Goal: Find contact information: Find contact information

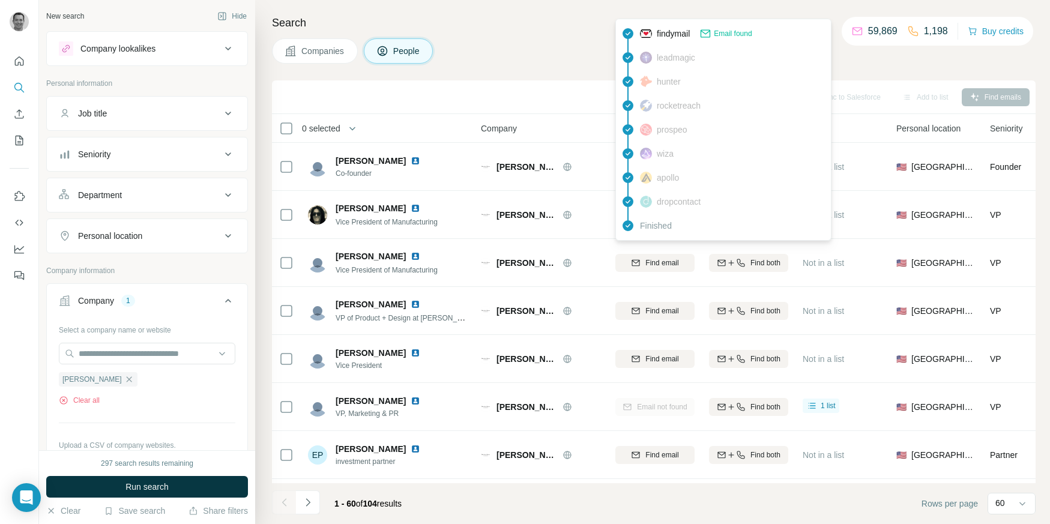
scroll to position [1394, 0]
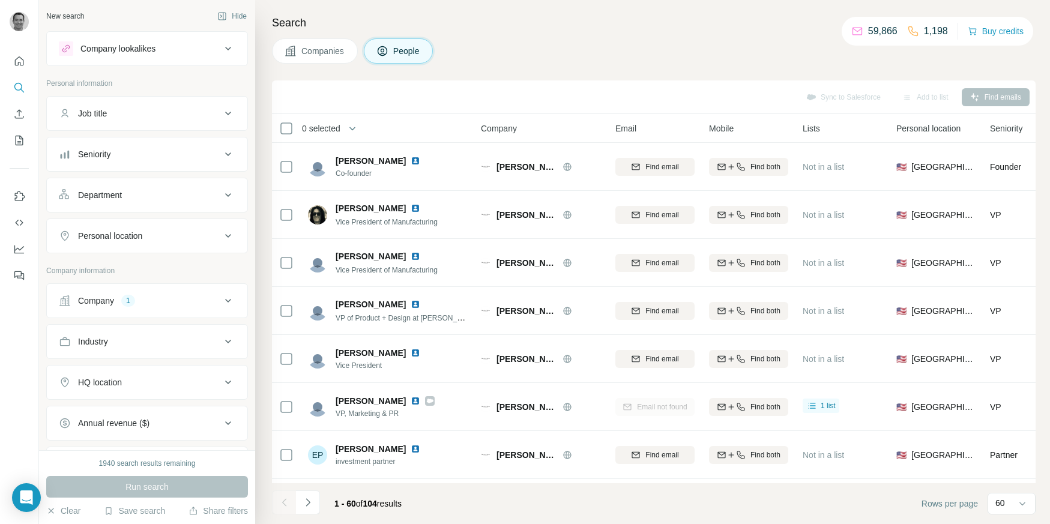
click at [123, 303] on div "1" at bounding box center [128, 300] width 14 height 11
click at [130, 381] on ul "[PERSON_NAME]" at bounding box center [147, 379] width 176 height 15
click at [123, 381] on div "[PERSON_NAME]" at bounding box center [98, 379] width 79 height 14
click at [124, 380] on icon "button" at bounding box center [129, 380] width 10 height 10
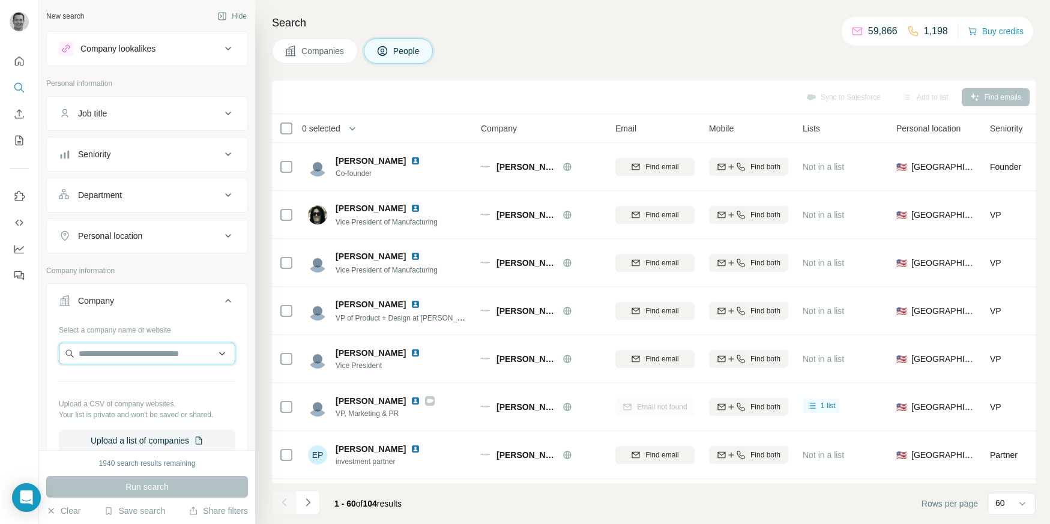
click at [116, 358] on input "text" at bounding box center [147, 354] width 176 height 22
type input "**********"
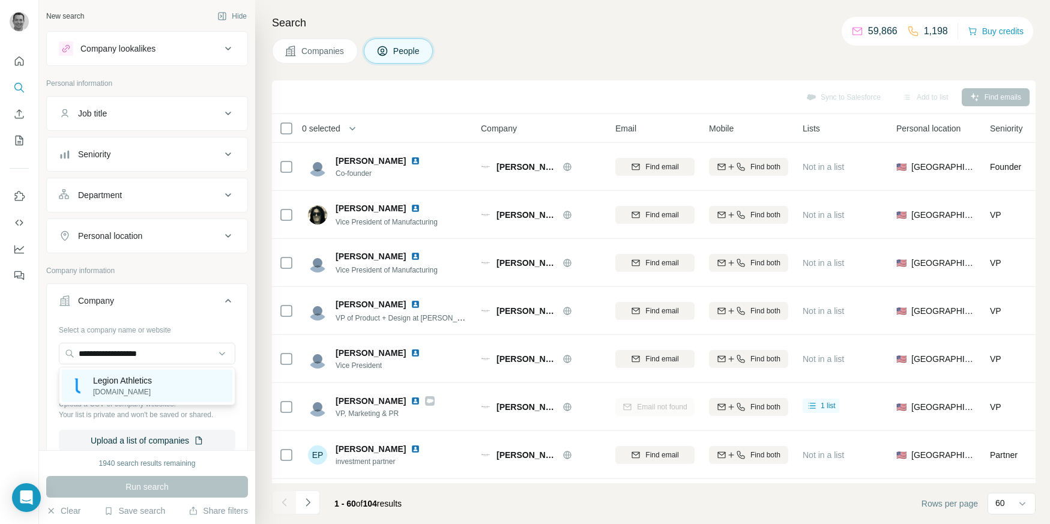
click at [126, 390] on p "legionathletics.com" at bounding box center [122, 392] width 59 height 11
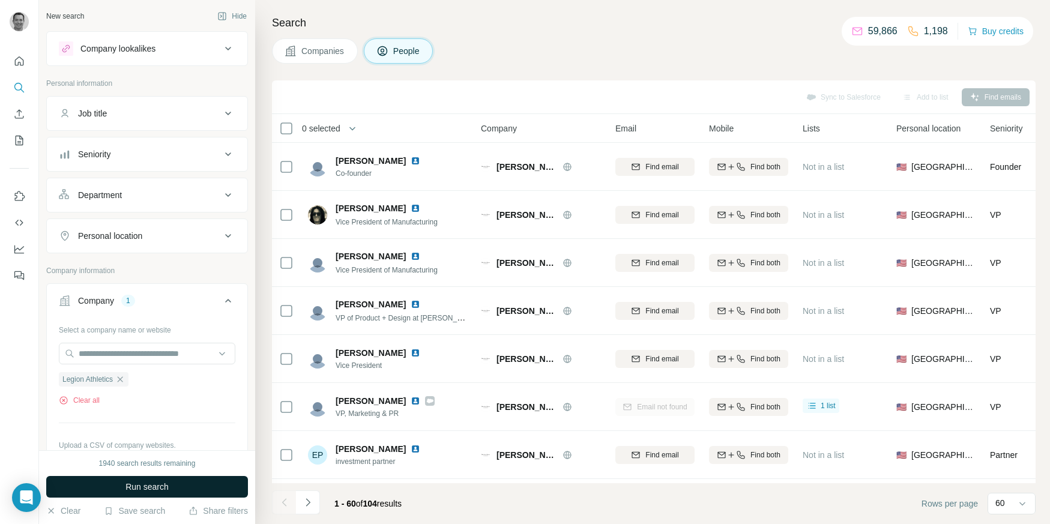
click at [148, 487] on span "Run search" at bounding box center [146, 487] width 43 height 12
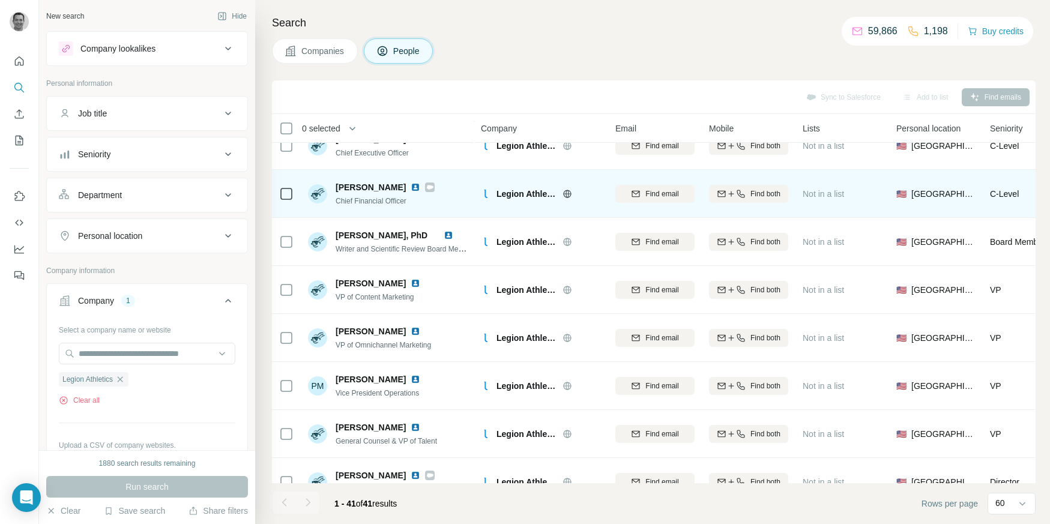
scroll to position [77, 0]
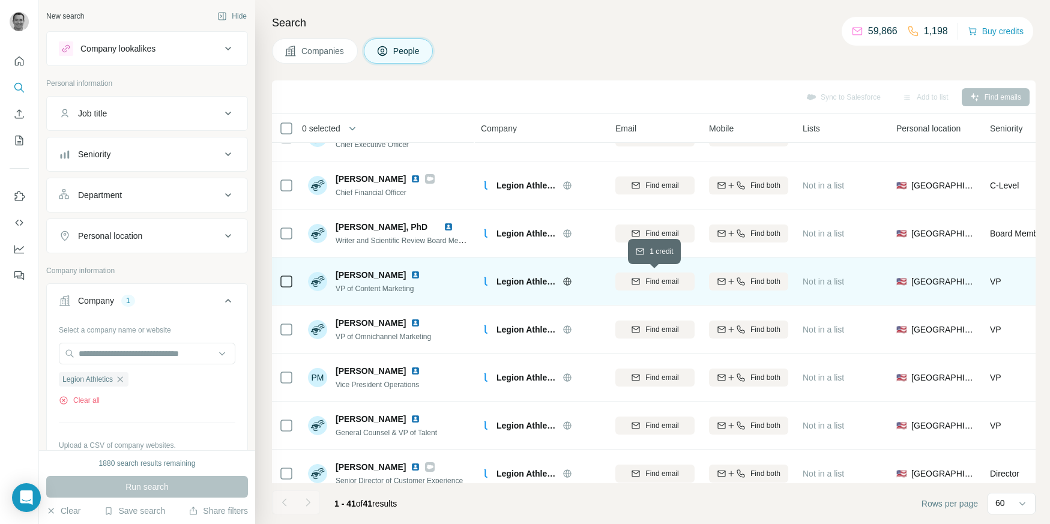
click at [643, 285] on div "Find email" at bounding box center [654, 281] width 79 height 11
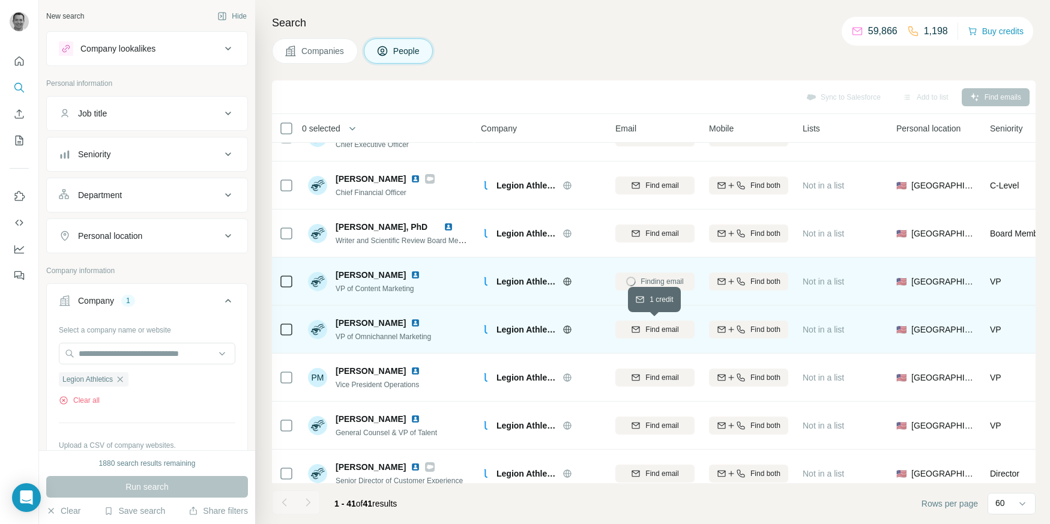
click at [655, 333] on span "Find email" at bounding box center [661, 329] width 33 height 11
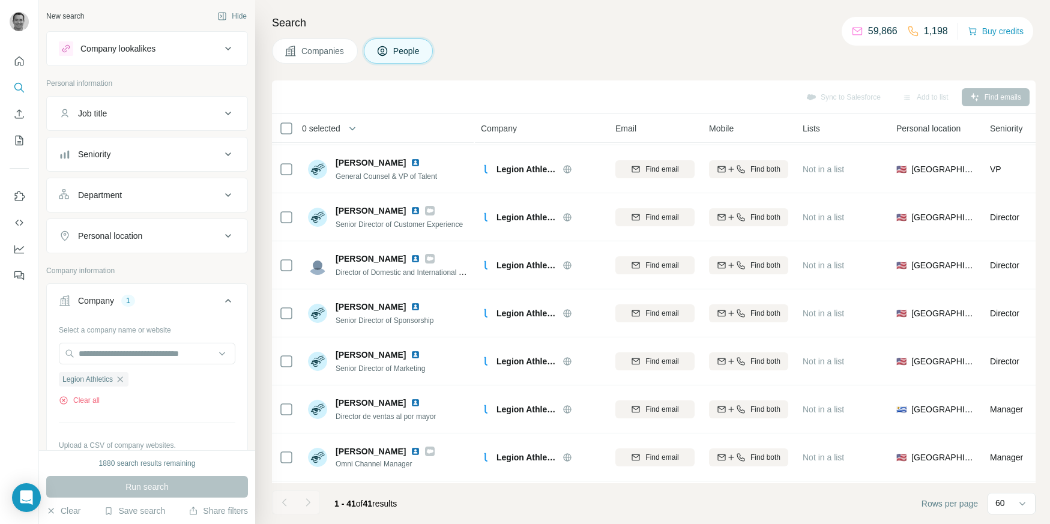
scroll to position [337, 0]
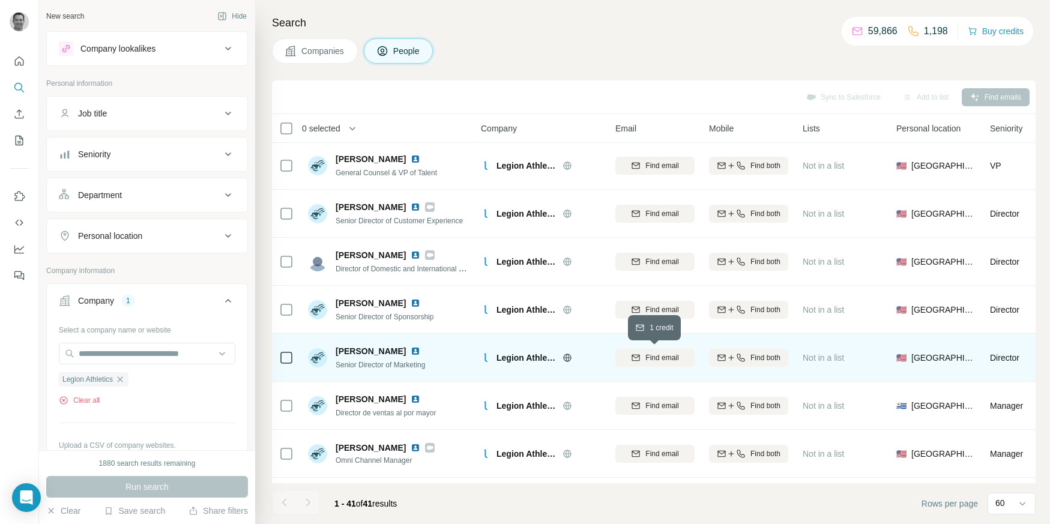
click at [648, 357] on span "Find email" at bounding box center [661, 357] width 33 height 11
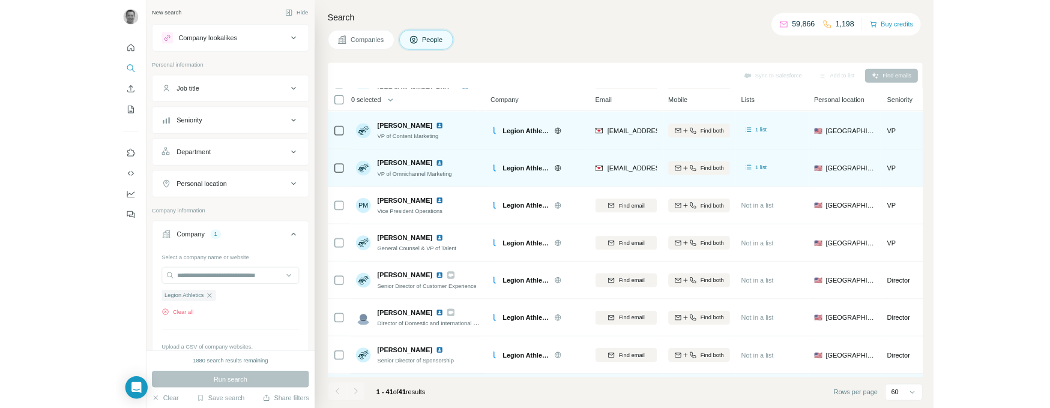
scroll to position [191, 0]
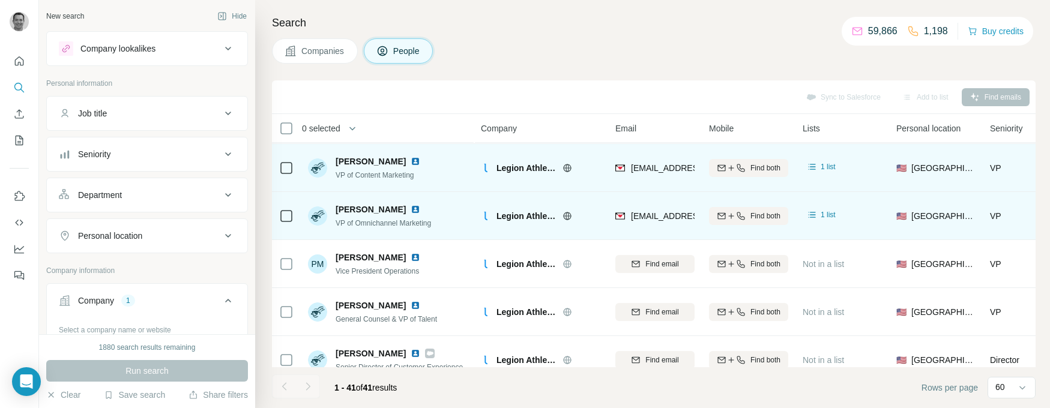
click at [661, 167] on span "armi@legionsupplements.com" at bounding box center [702, 168] width 142 height 10
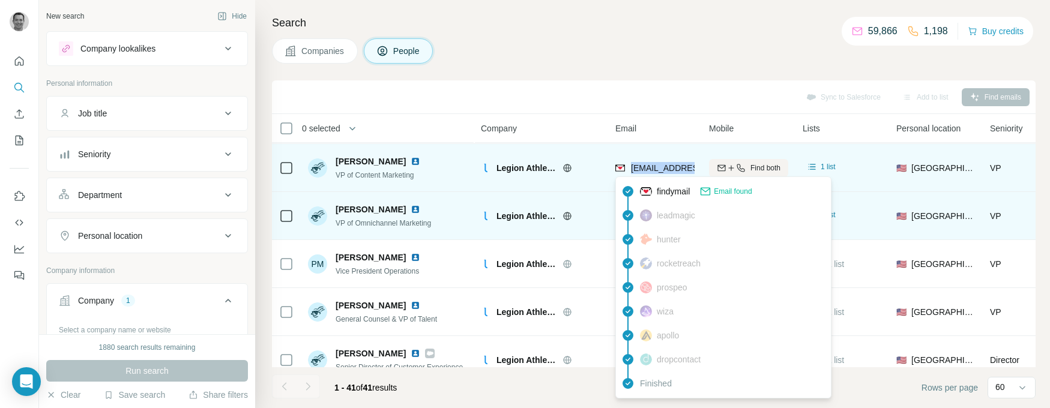
click at [661, 167] on span "armi@legionsupplements.com" at bounding box center [702, 168] width 142 height 10
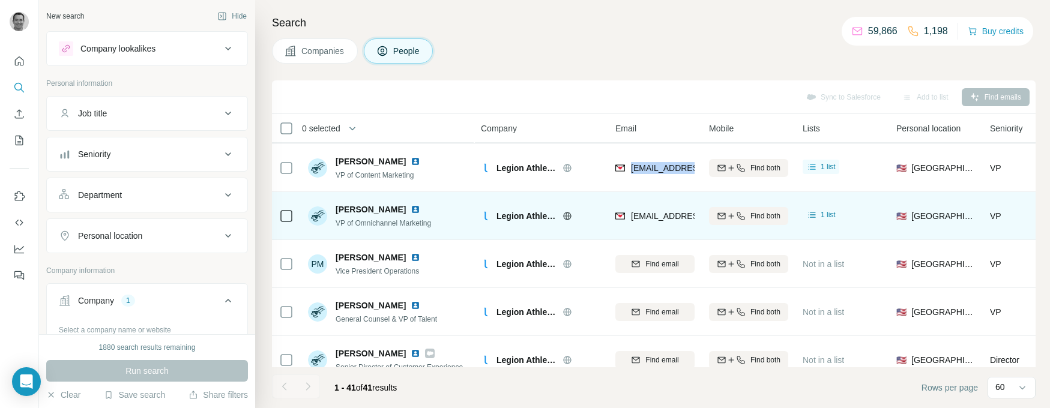
click at [550, 73] on div "Search Companies People Sync to Salesforce Add to list Find emails 0 selected P…" at bounding box center [652, 204] width 795 height 408
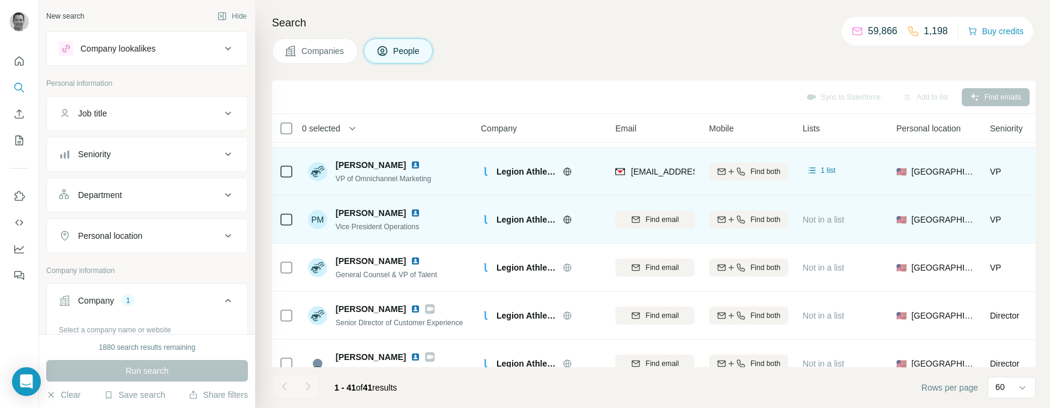
scroll to position [234, 0]
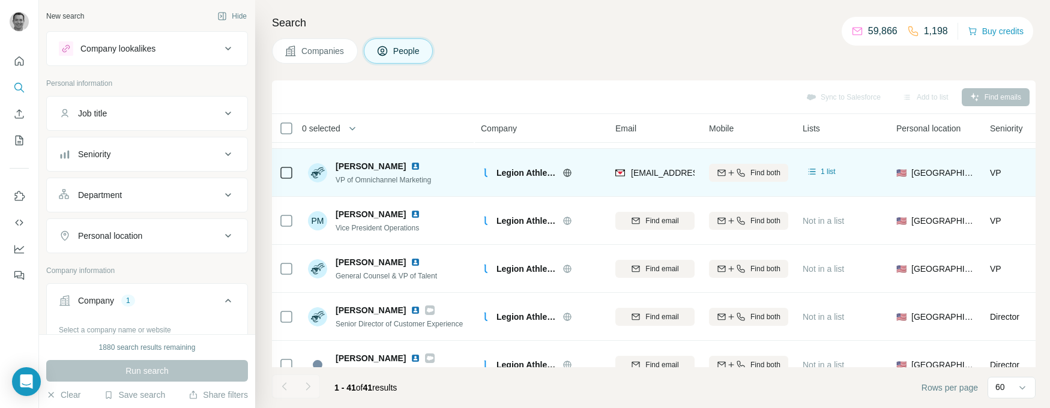
click at [652, 172] on span "ar@legionathletics.com" at bounding box center [702, 173] width 142 height 10
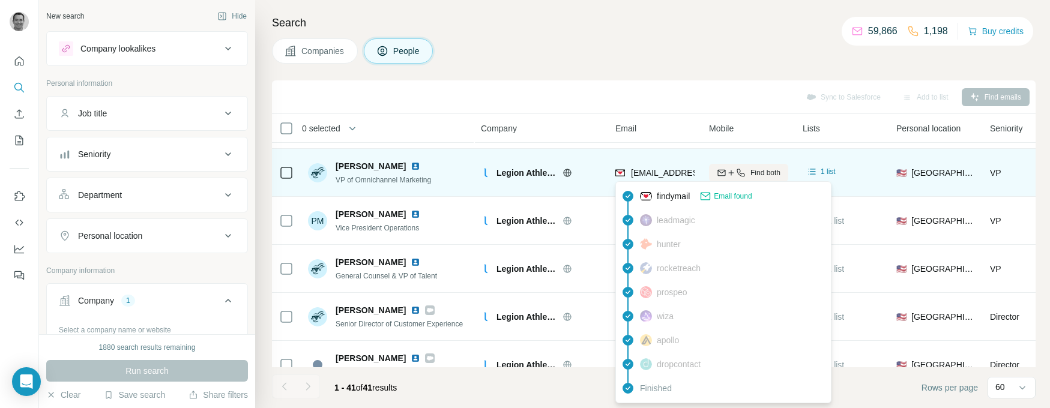
click at [652, 172] on span "ar@legionathletics.com" at bounding box center [702, 173] width 142 height 10
copy tr "ar@legionathletics.com"
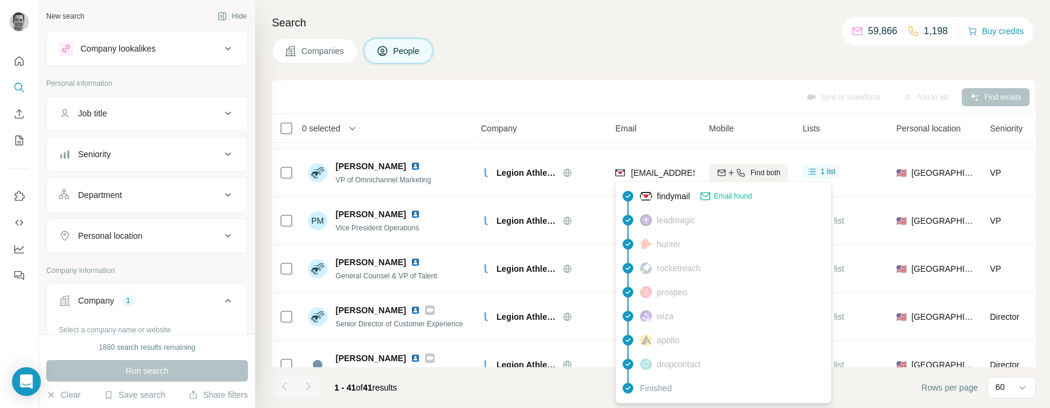
click at [556, 106] on div "Sync to Salesforce Add to list Find emails" at bounding box center [654, 96] width 752 height 21
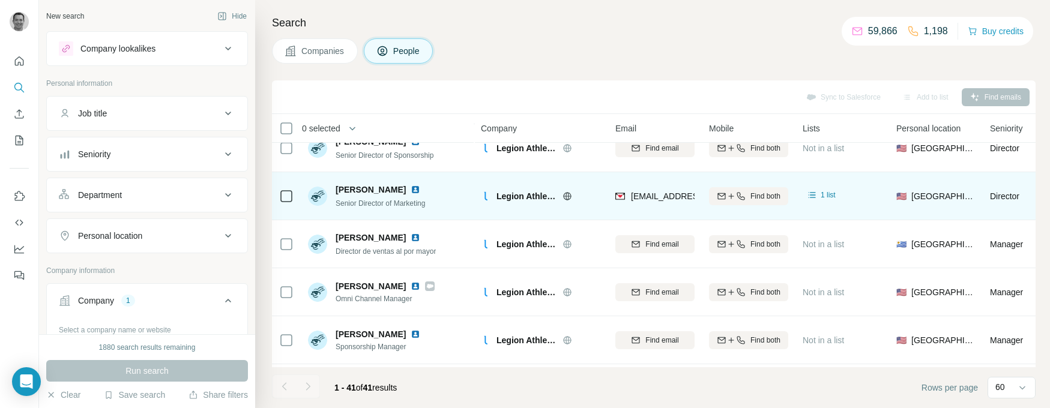
scroll to position [502, 0]
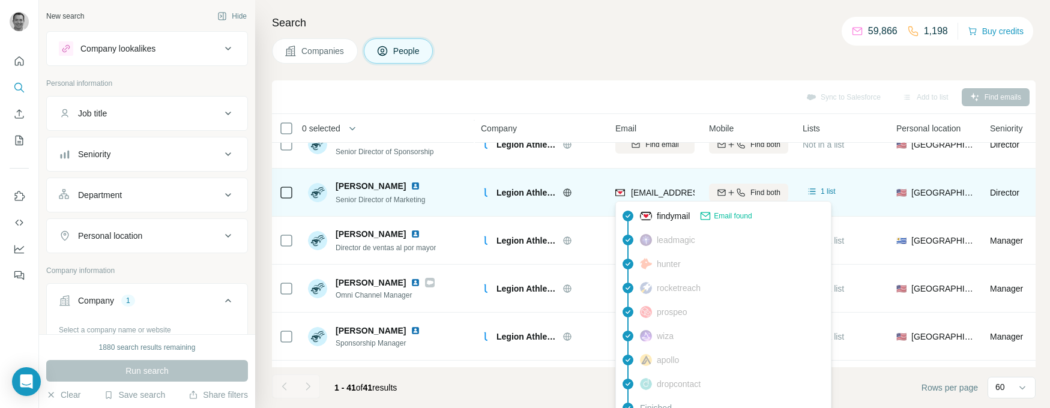
click at [675, 193] on span "roman@legionsupplements.com" at bounding box center [702, 193] width 142 height 10
copy tr "roman@legionsupplements.com"
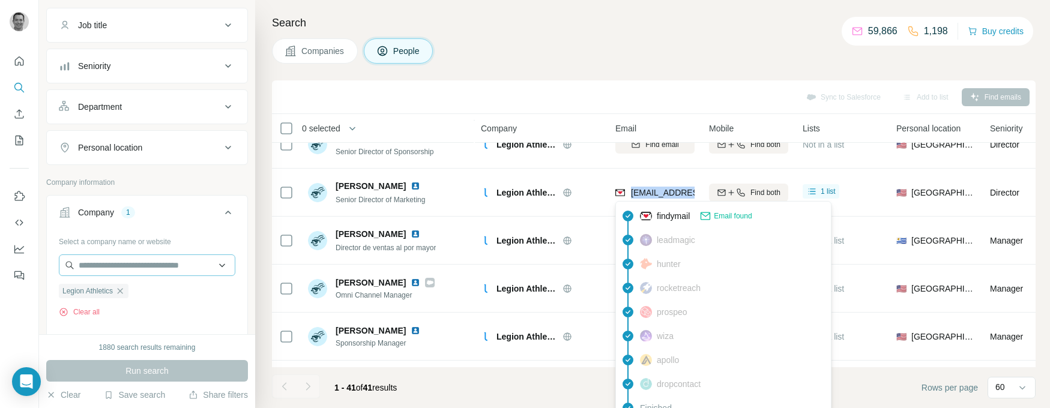
scroll to position [89, 0]
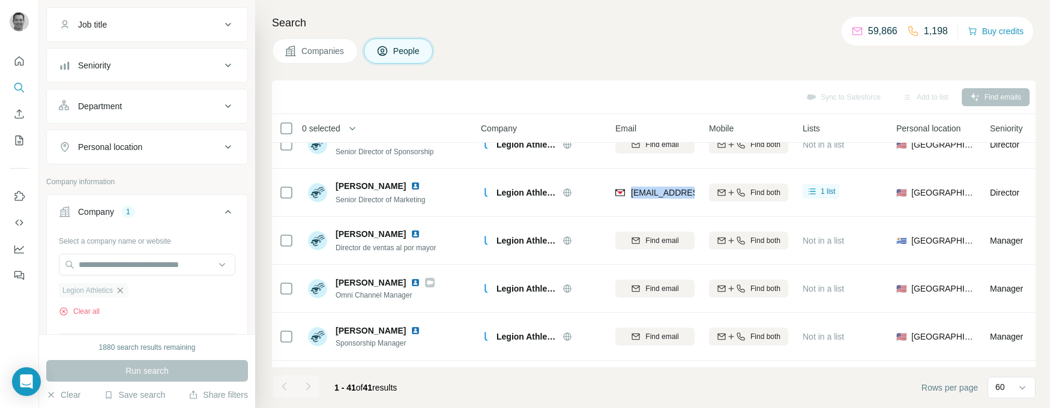
click at [125, 292] on icon "button" at bounding box center [120, 291] width 10 height 10
click at [121, 265] on input "text" at bounding box center [147, 265] width 176 height 22
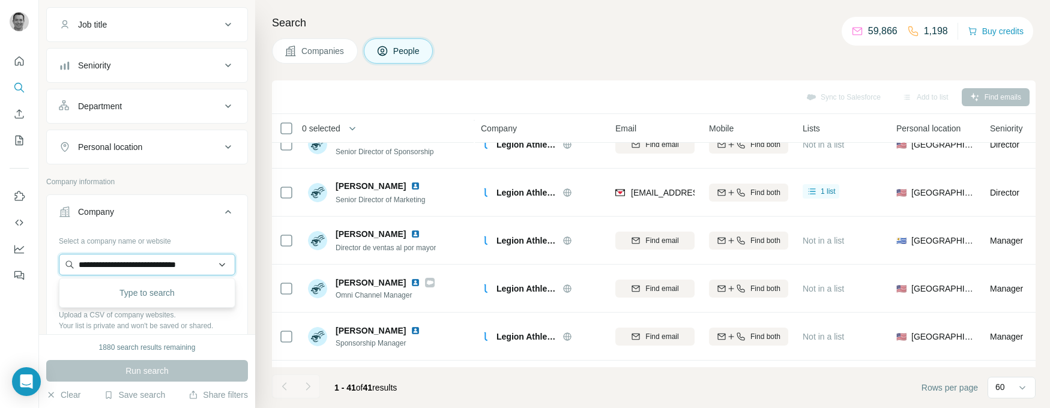
scroll to position [0, 7]
type input "**********"
click at [122, 292] on p "Matisse Footwear" at bounding box center [126, 292] width 66 height 12
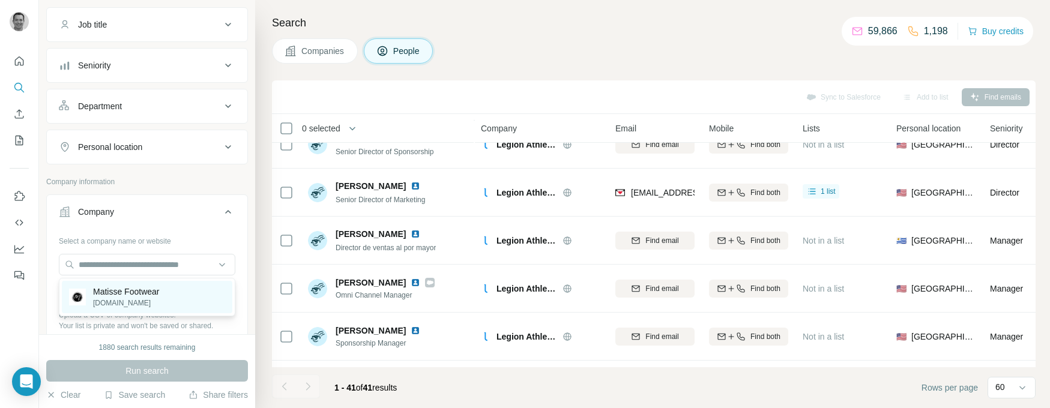
scroll to position [0, 0]
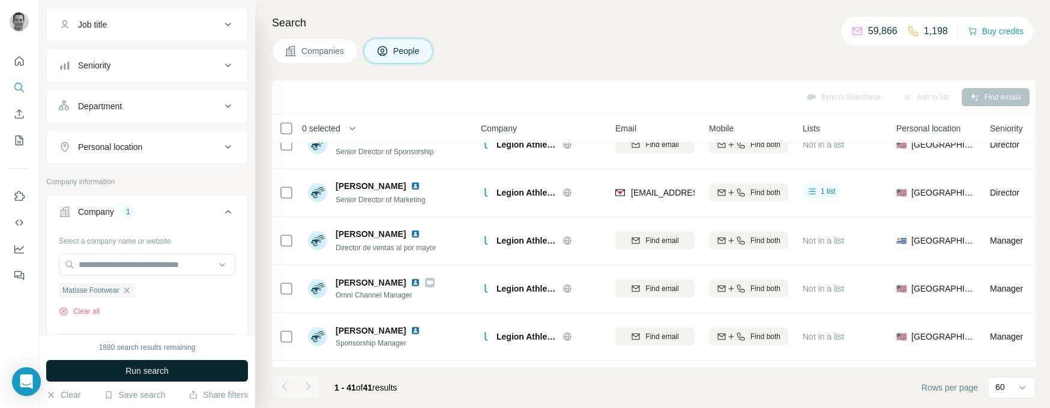
click at [133, 372] on span "Run search" at bounding box center [146, 371] width 43 height 12
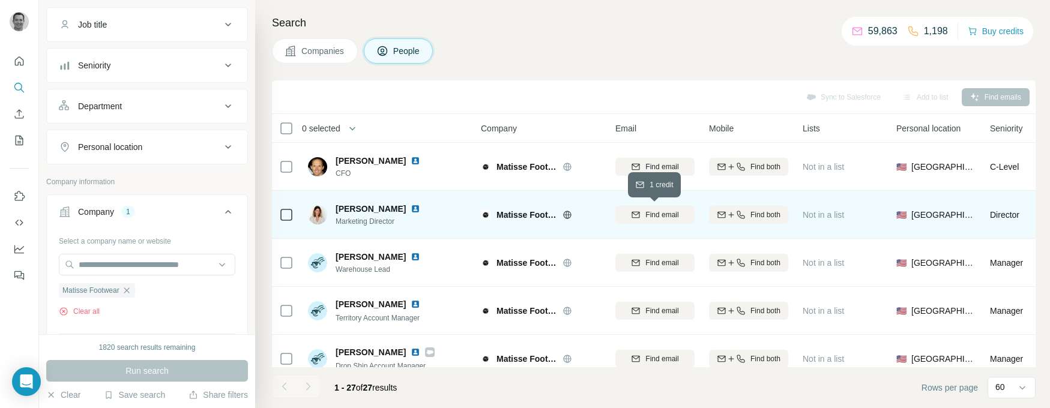
click at [651, 220] on button "Find email" at bounding box center [654, 215] width 79 height 18
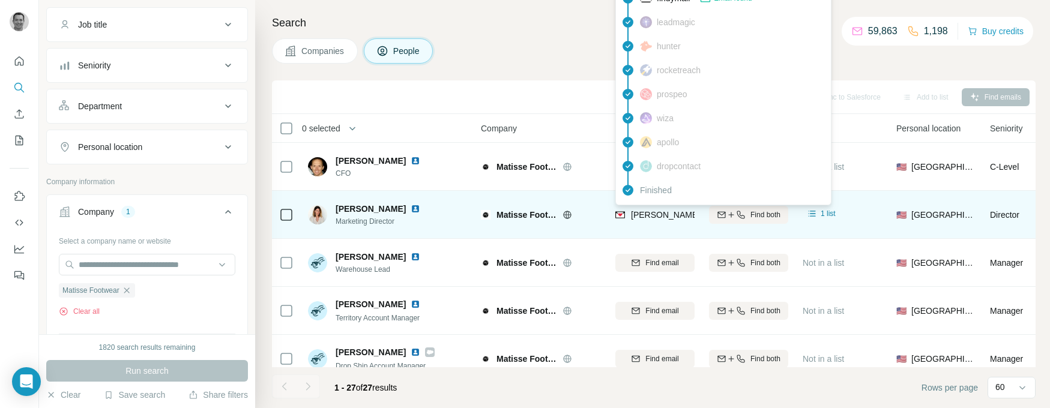
click at [656, 216] on span "sheena@matissefootwear.com" at bounding box center [736, 215] width 211 height 10
copy tr "sheena@matissefootwear.com"
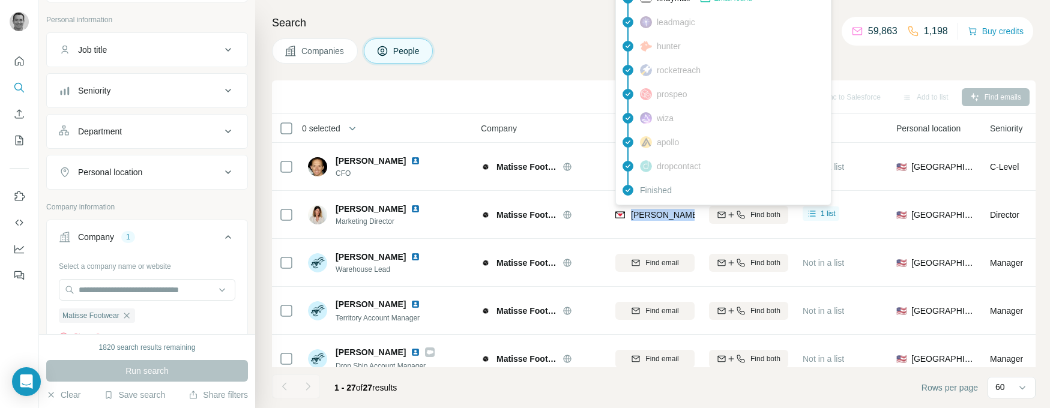
scroll to position [63, 0]
click at [135, 314] on div "Matisse Footwear" at bounding box center [97, 316] width 76 height 14
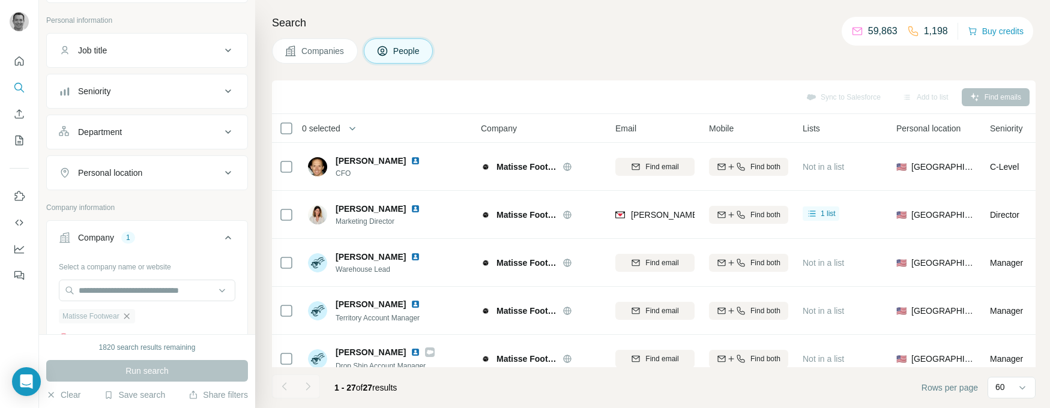
click at [130, 315] on icon "button" at bounding box center [127, 317] width 10 height 10
click at [127, 295] on input "text" at bounding box center [147, 291] width 176 height 22
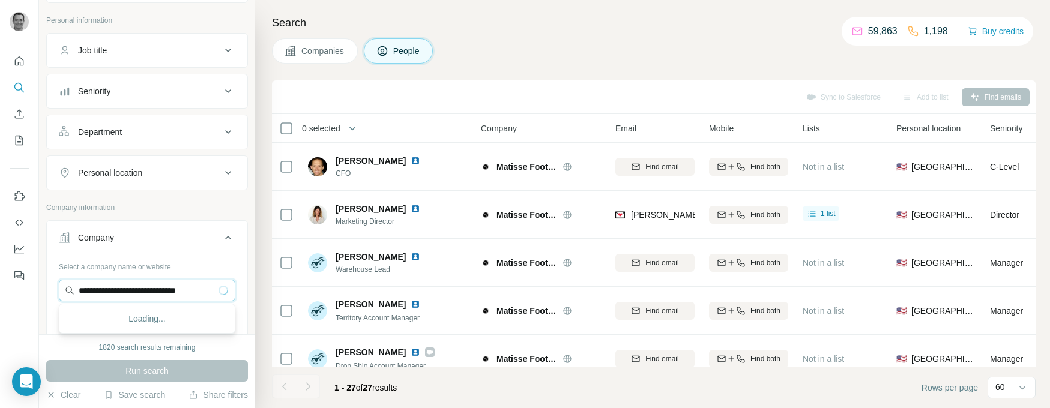
scroll to position [140, 0]
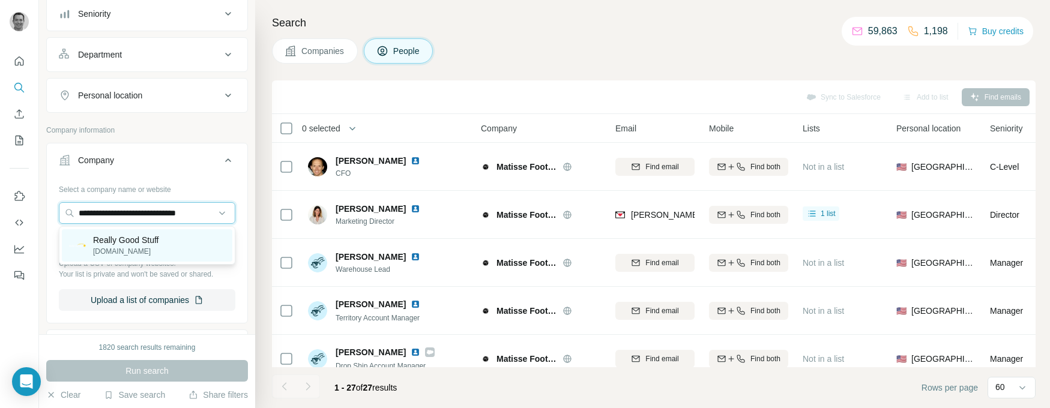
type input "**********"
click at [133, 248] on p "reallygoodstuff.com" at bounding box center [125, 251] width 65 height 11
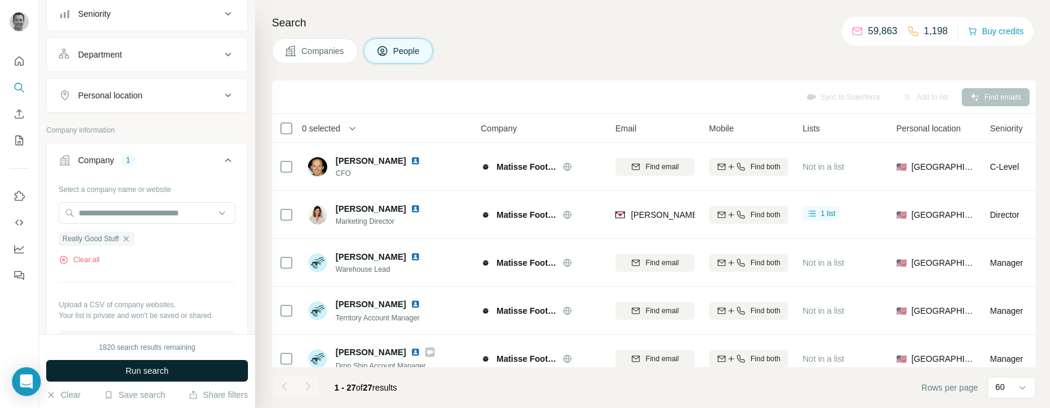
click at [142, 371] on span "Run search" at bounding box center [146, 371] width 43 height 12
